Goal: Task Accomplishment & Management: Use online tool/utility

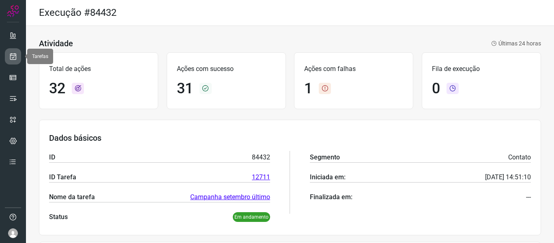
click at [15, 59] on icon at bounding box center [13, 56] width 9 height 8
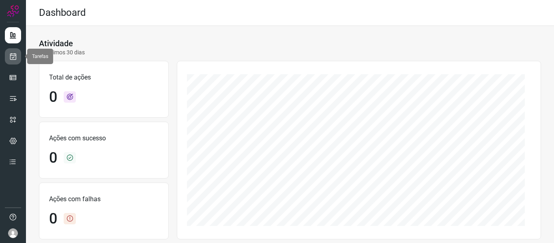
click at [15, 55] on icon at bounding box center [13, 56] width 9 height 8
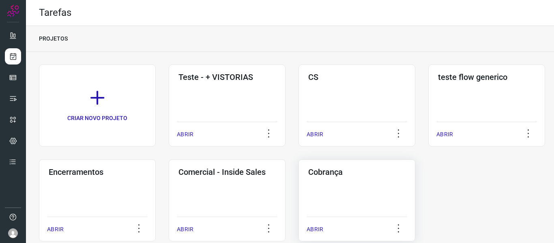
click at [341, 185] on div "Cobrança ABRIR" at bounding box center [356, 200] width 117 height 82
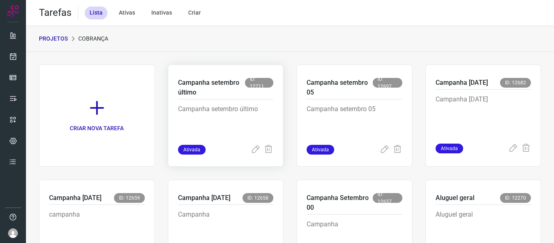
click at [208, 112] on p "Campanha setembro último" at bounding box center [226, 124] width 96 height 41
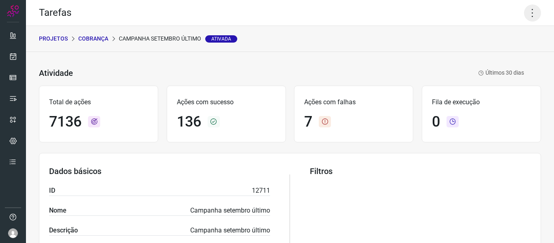
click at [524, 12] on icon at bounding box center [532, 12] width 17 height 17
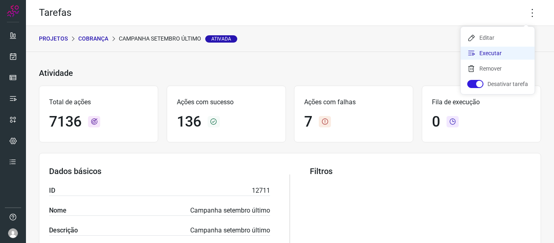
click at [481, 56] on li "Executar" at bounding box center [498, 53] width 74 height 13
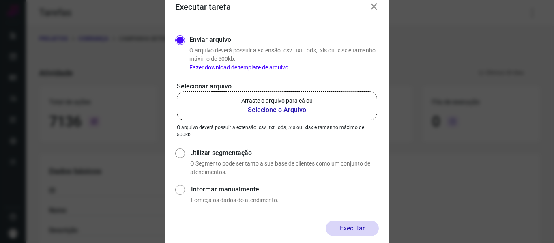
click at [275, 103] on p "Arraste o arquivo para cá ou" at bounding box center [276, 100] width 71 height 9
click at [0, 0] on input "Arraste o arquivo para cá ou Selecione o Arquivo" at bounding box center [0, 0] width 0 height 0
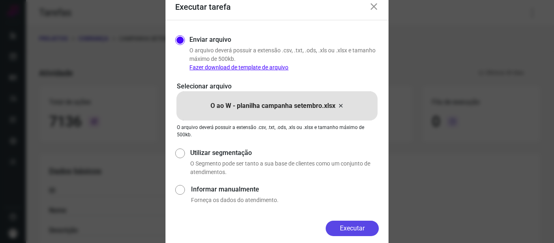
click at [357, 226] on button "Executar" at bounding box center [352, 228] width 53 height 15
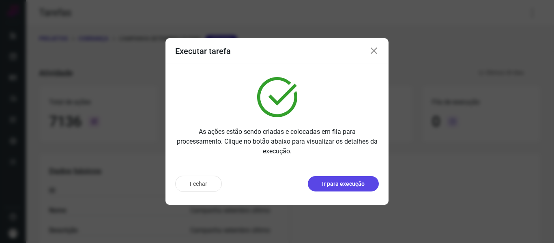
click at [361, 185] on p "Ir para execução" at bounding box center [343, 184] width 43 height 9
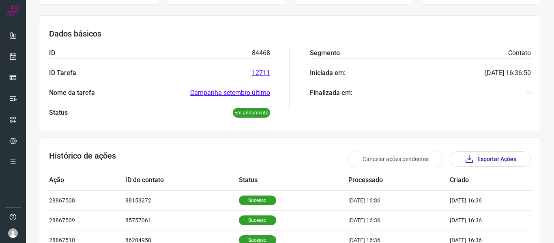
scroll to position [7, 0]
